Goal: Task Accomplishment & Management: Complete application form

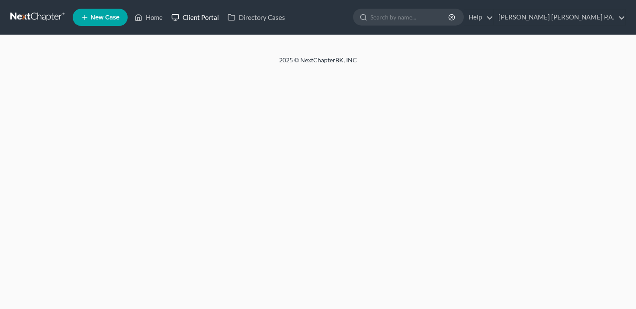
select select "10"
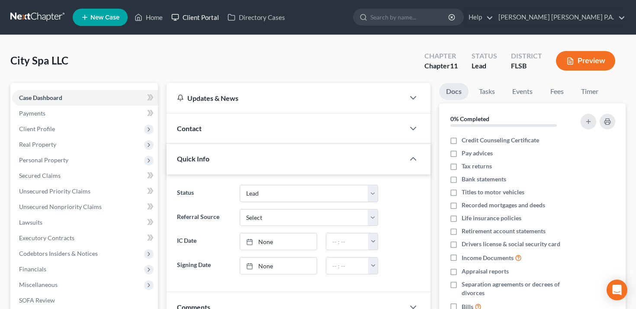
click at [200, 20] on link "Client Portal" at bounding box center [195, 18] width 56 height 16
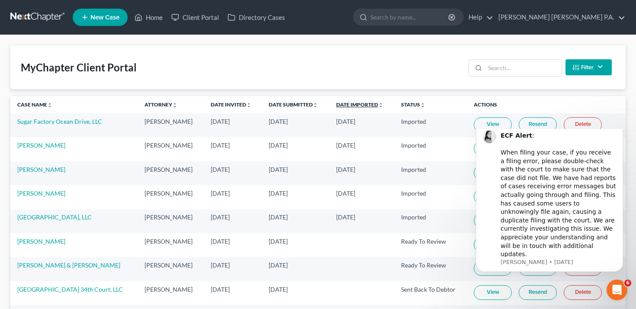
click at [349, 106] on link "Date Imported unfold_more expand_more expand_less" at bounding box center [359, 104] width 47 height 6
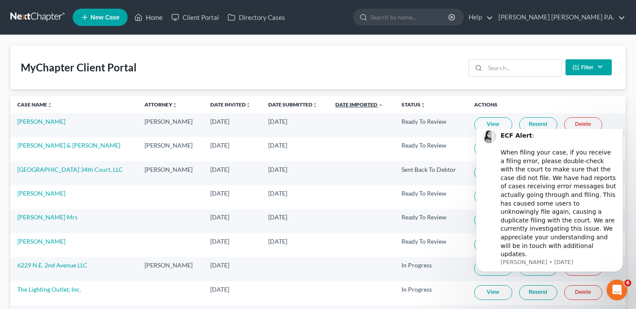
click at [349, 106] on link "Date Imported unfold_more expand_more expand_less" at bounding box center [359, 104] width 48 height 6
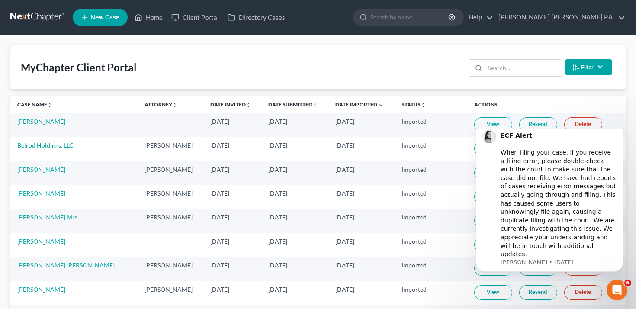
click at [484, 122] on link "View" at bounding box center [493, 124] width 38 height 15
click at [42, 120] on link "[PERSON_NAME]" at bounding box center [41, 121] width 48 height 7
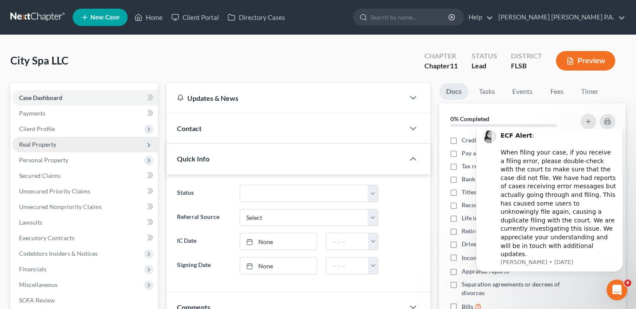
click at [68, 149] on span "Real Property" at bounding box center [85, 145] width 146 height 16
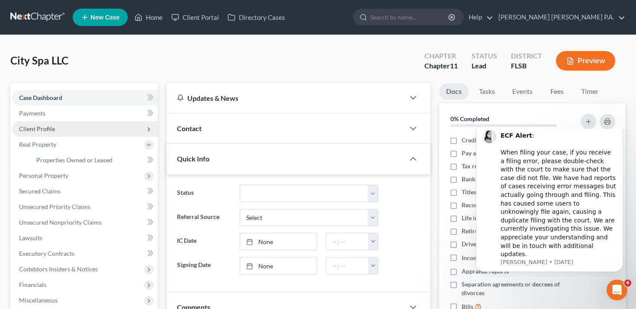
click at [68, 129] on span "Client Profile" at bounding box center [85, 129] width 146 height 16
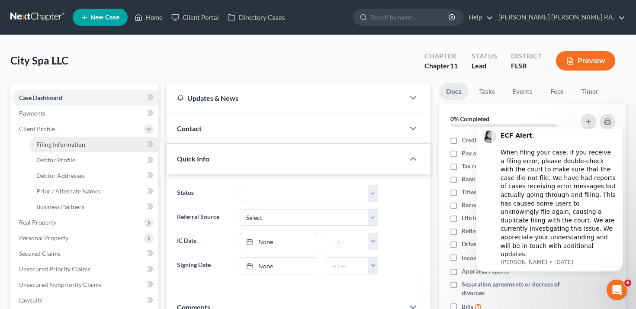
click at [72, 144] on span "Filing Information" at bounding box center [60, 144] width 49 height 7
select select "1"
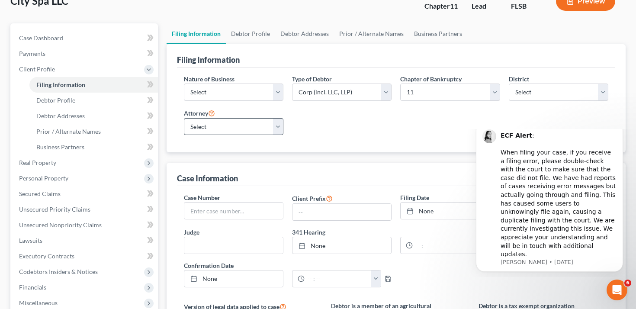
scroll to position [63, 0]
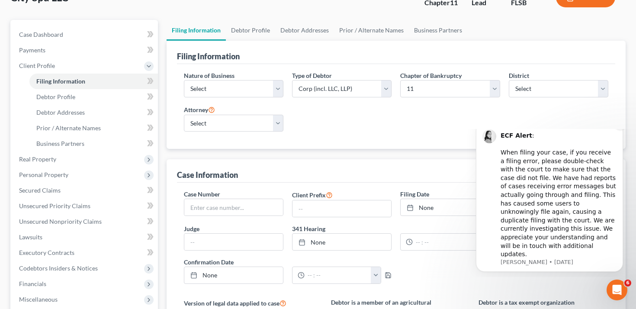
click at [620, 126] on icon "Dismiss notification" at bounding box center [620, 124] width 5 height 5
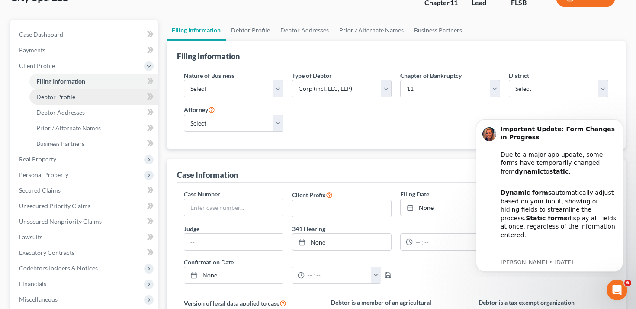
click at [104, 99] on link "Debtor Profile" at bounding box center [93, 97] width 128 height 16
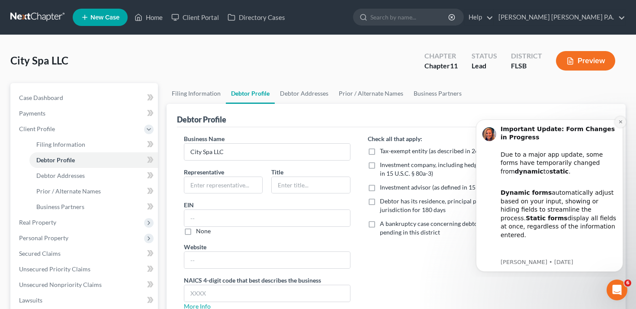
click at [623, 122] on button "Dismiss notification" at bounding box center [620, 121] width 11 height 11
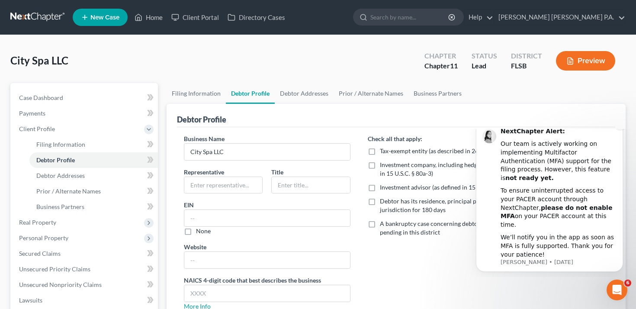
click at [620, 126] on icon "Dismiss notification" at bounding box center [620, 124] width 5 height 5
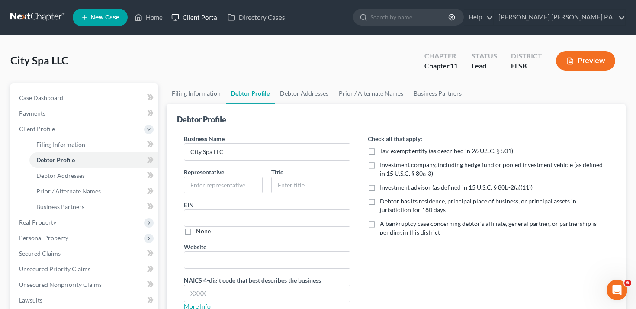
click at [189, 16] on link "Client Portal" at bounding box center [195, 18] width 56 height 16
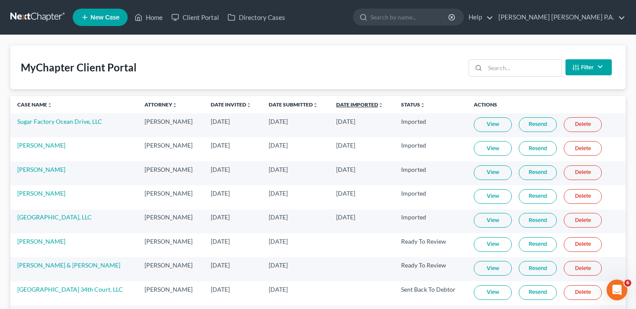
click at [361, 104] on link "Date Imported unfold_more expand_more expand_less" at bounding box center [359, 104] width 47 height 6
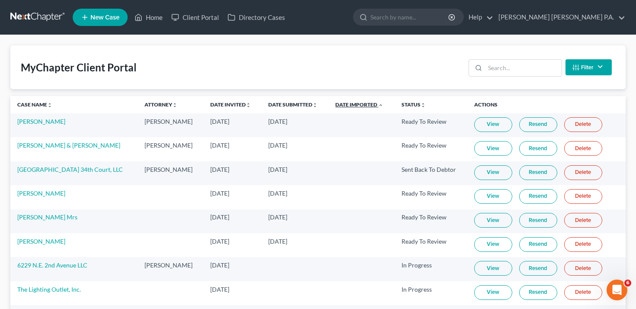
click at [361, 104] on link "Date Imported unfold_more expand_more expand_less" at bounding box center [359, 104] width 48 height 6
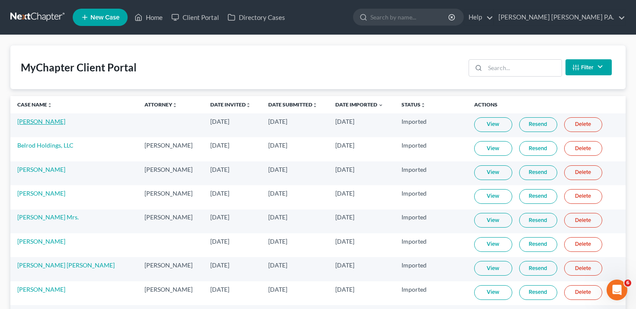
click at [29, 119] on link "[PERSON_NAME]" at bounding box center [41, 121] width 48 height 7
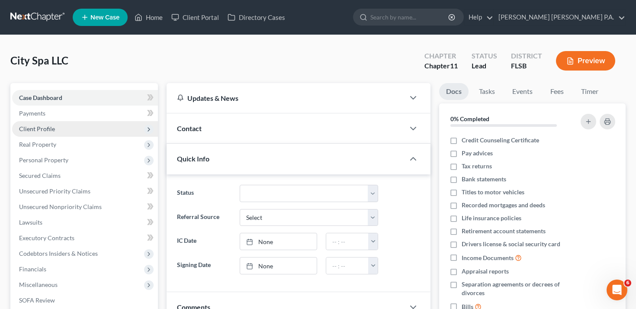
click at [80, 130] on span "Client Profile" at bounding box center [85, 129] width 146 height 16
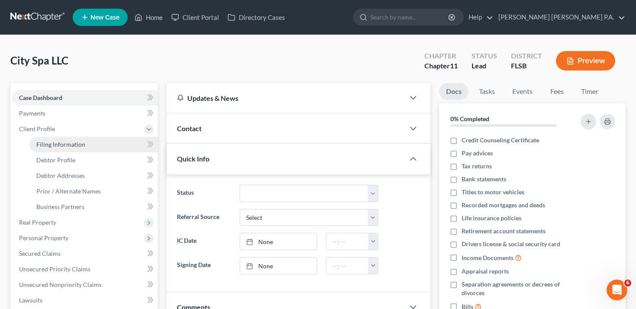
click at [81, 145] on span "Filing Information" at bounding box center [60, 144] width 49 height 7
select select "1"
select select "17"
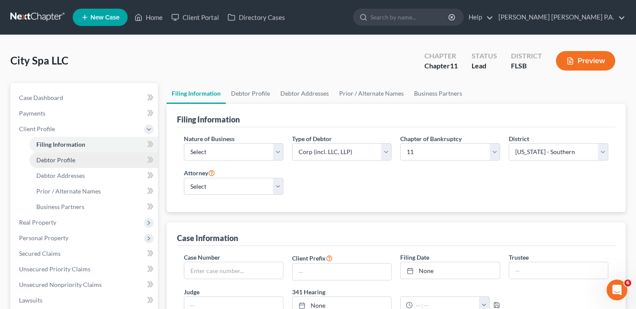
click at [83, 160] on link "Debtor Profile" at bounding box center [93, 160] width 128 height 16
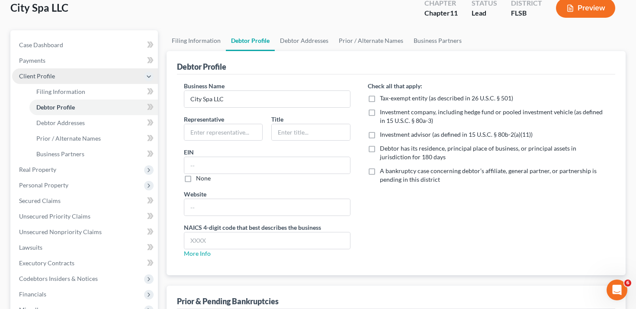
scroll to position [55, 0]
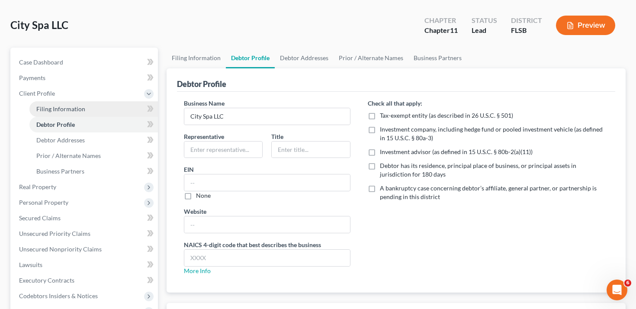
click at [87, 112] on link "Filing Information" at bounding box center [93, 109] width 128 height 16
select select "1"
select select "17"
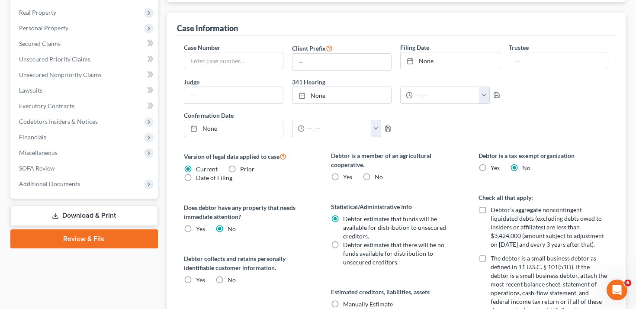
scroll to position [148, 0]
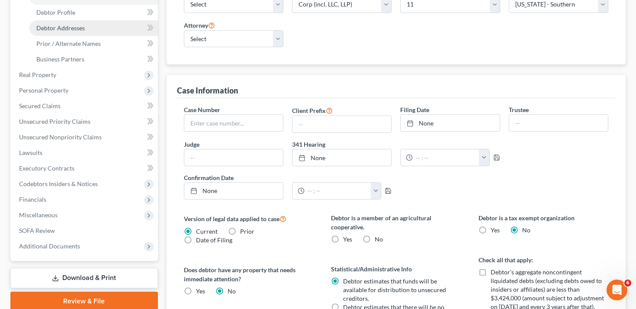
click at [95, 30] on link "Debtor Addresses" at bounding box center [93, 28] width 128 height 16
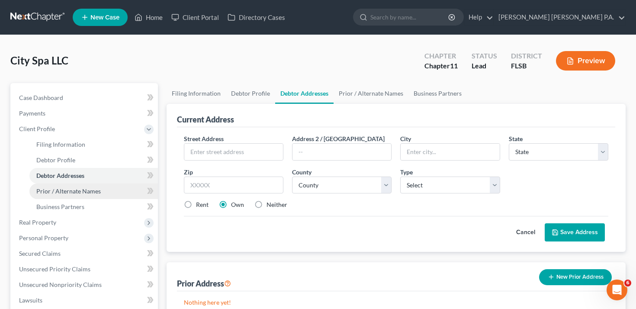
click at [95, 196] on link "Prior / Alternate Names" at bounding box center [93, 191] width 128 height 16
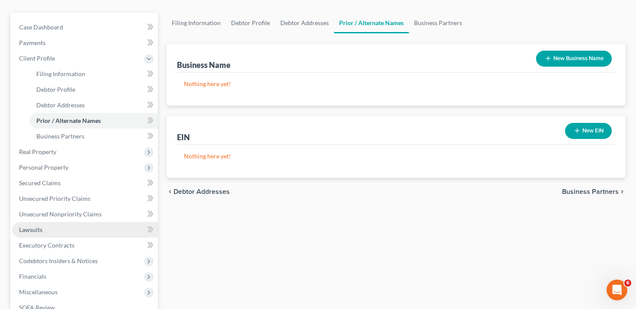
scroll to position [71, 0]
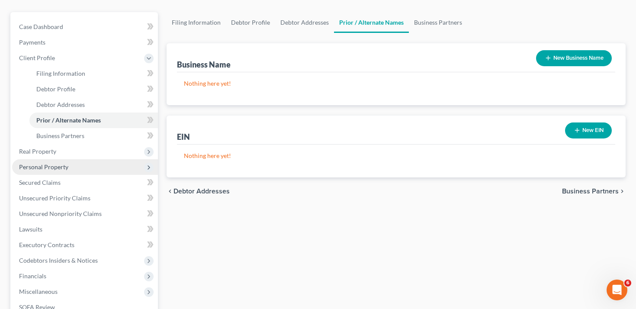
click at [69, 164] on span "Personal Property" at bounding box center [85, 167] width 146 height 16
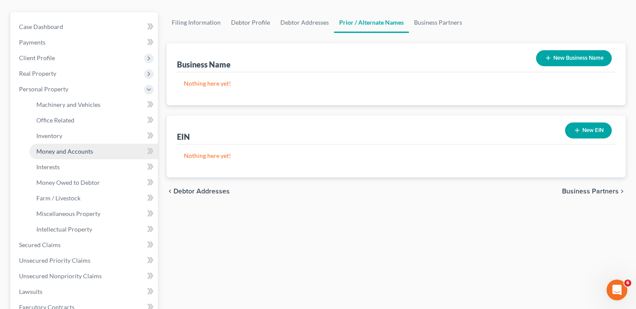
click at [72, 152] on span "Money and Accounts" at bounding box center [64, 151] width 57 height 7
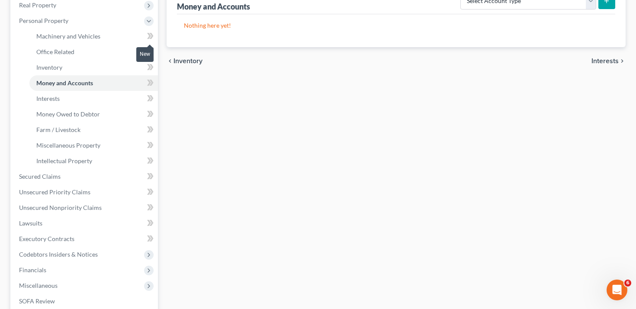
scroll to position [211, 0]
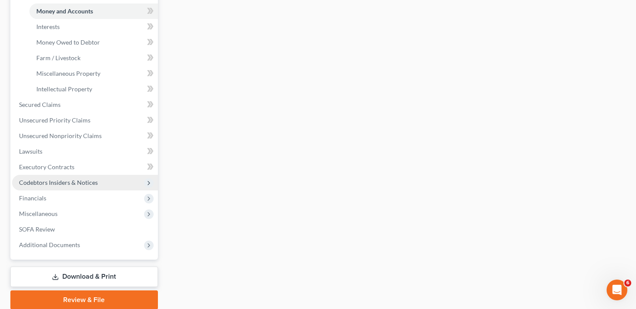
click at [73, 181] on span "Codebtors Insiders & Notices" at bounding box center [58, 182] width 79 height 7
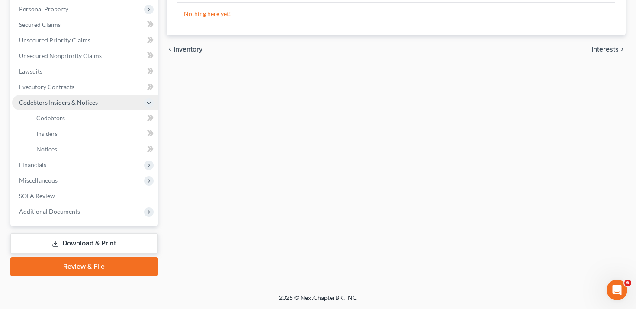
scroll to position [150, 0]
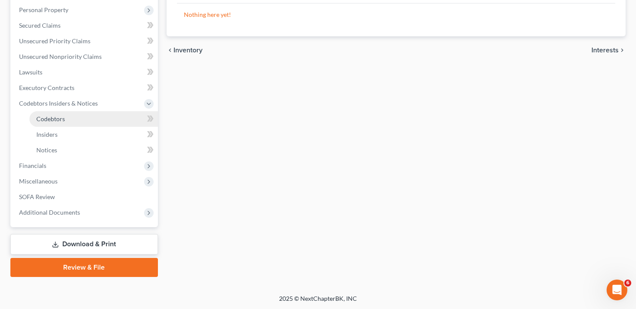
click at [73, 122] on link "Codebtors" at bounding box center [93, 119] width 128 height 16
